Goal: Task Accomplishment & Management: Manage account settings

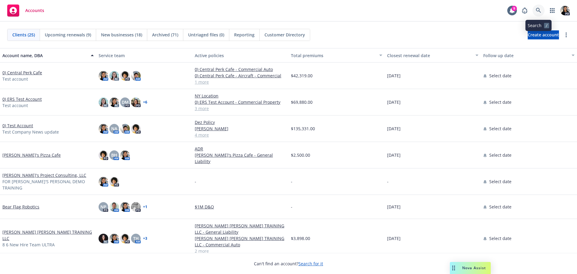
click at [538, 11] on icon at bounding box center [538, 10] width 5 height 5
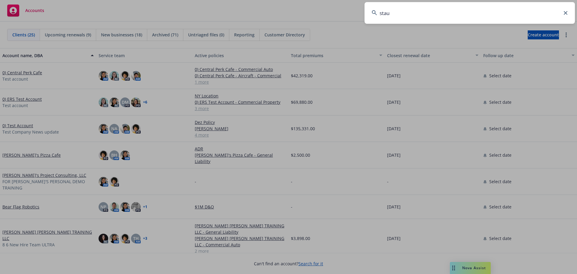
type input "staub"
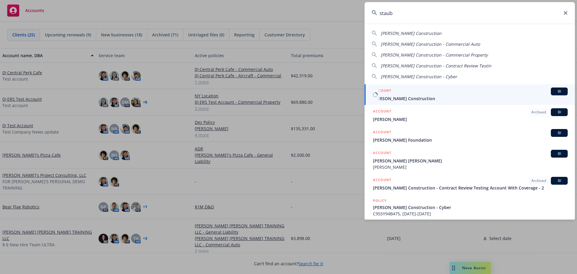
click at [428, 102] on link "ACCOUNT BI [PERSON_NAME] Construction" at bounding box center [470, 94] width 210 height 21
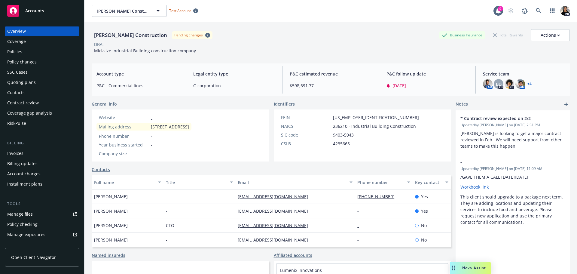
click at [31, 257] on span "Open Client Navigator" at bounding box center [33, 257] width 45 height 6
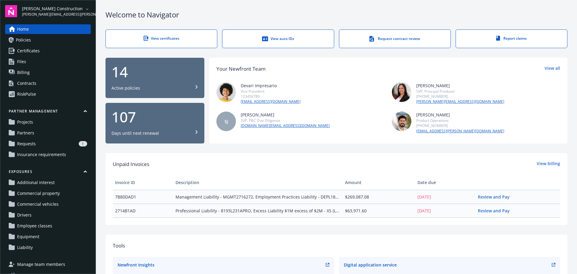
drag, startPoint x: 28, startPoint y: 133, endPoint x: 36, endPoint y: 131, distance: 8.6
click at [28, 133] on span "Partners" at bounding box center [25, 133] width 17 height 10
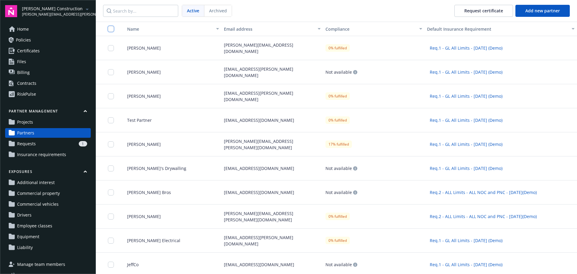
click at [109, 30] on input "checkbox" at bounding box center [111, 29] width 6 height 6
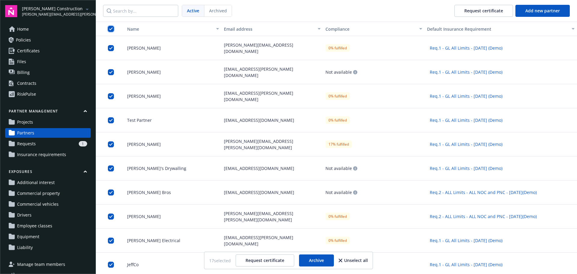
click at [111, 32] on input "checkbox" at bounding box center [111, 29] width 6 height 6
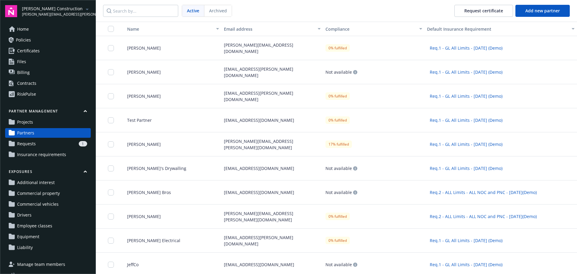
click at [31, 147] on span "Requests" at bounding box center [26, 144] width 19 height 10
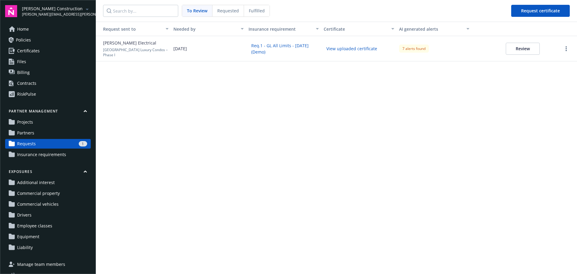
click at [47, 133] on link "Partners" at bounding box center [48, 133] width 86 height 10
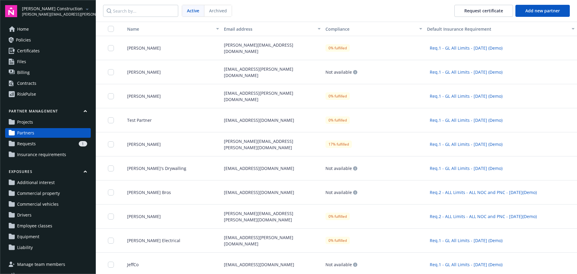
click at [47, 124] on link "Projects" at bounding box center [48, 122] width 86 height 10
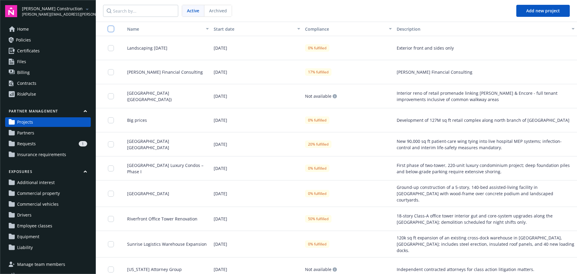
click at [111, 26] on input "checkbox" at bounding box center [111, 29] width 6 height 6
checkbox input "true"
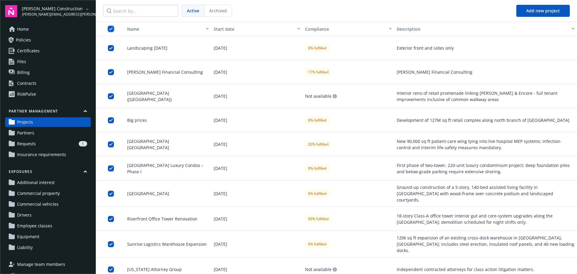
checkbox input "true"
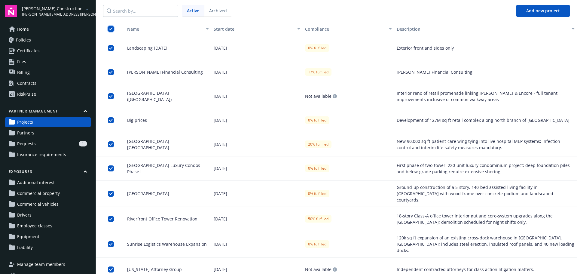
checkbox input "true"
drag, startPoint x: 109, startPoint y: 28, endPoint x: 78, endPoint y: 81, distance: 62.0
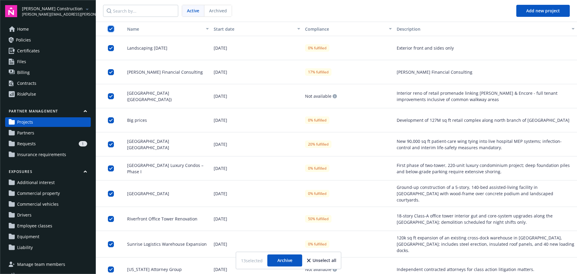
click at [110, 28] on input "checkbox" at bounding box center [111, 29] width 6 height 6
checkbox input "false"
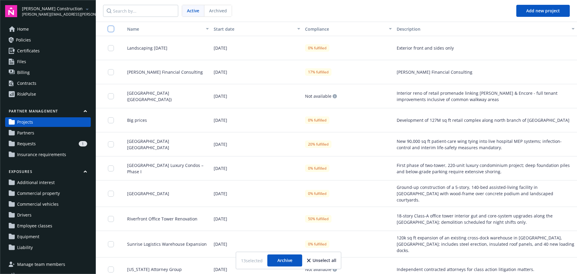
checkbox input "false"
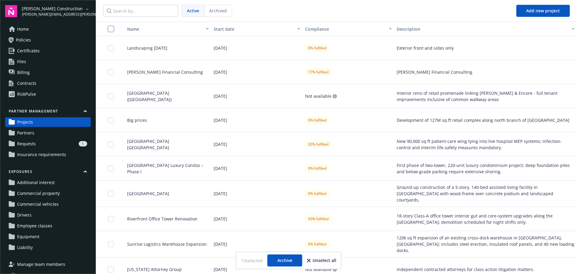
checkbox input "false"
click at [53, 130] on link "Partners" at bounding box center [48, 133] width 86 height 10
